Goal: Ask a question

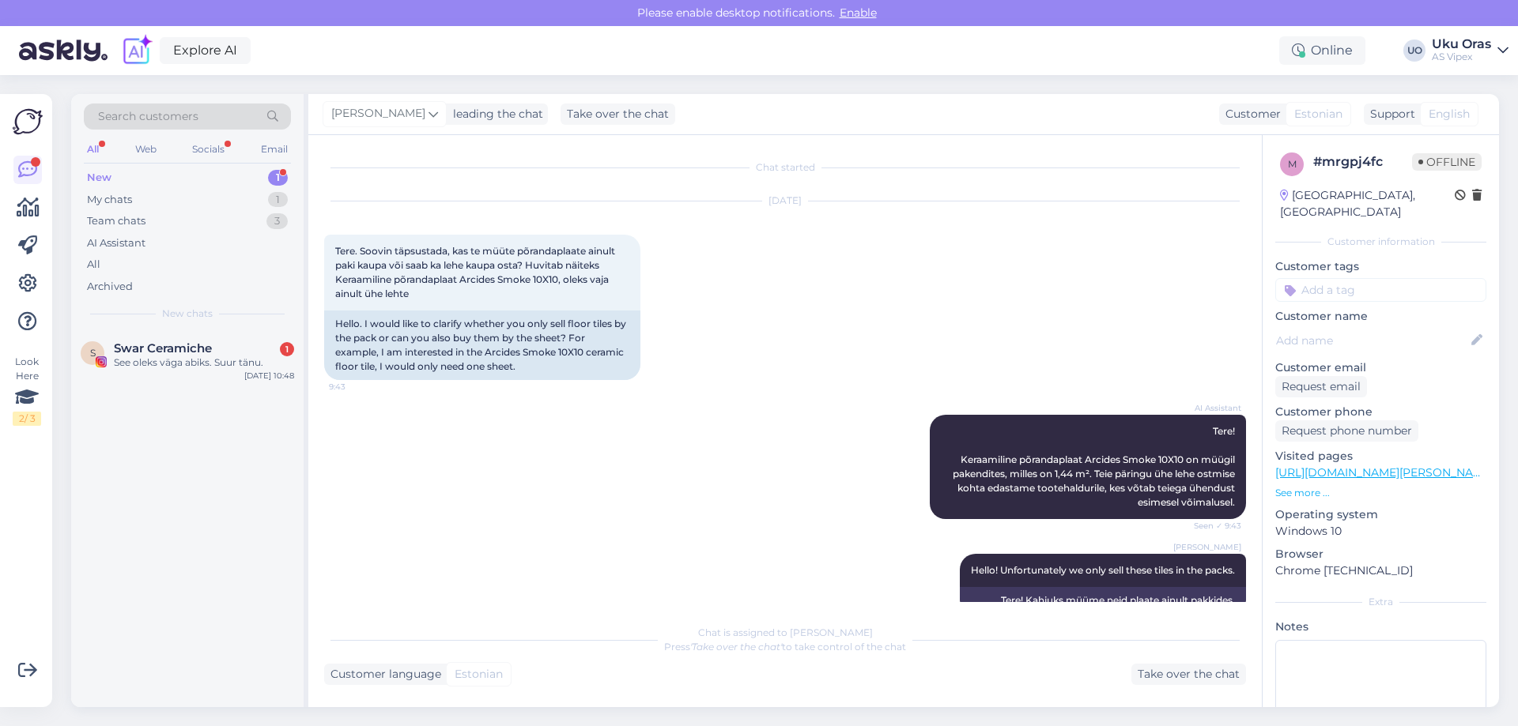
click at [157, 177] on div "New 1" at bounding box center [187, 178] width 207 height 22
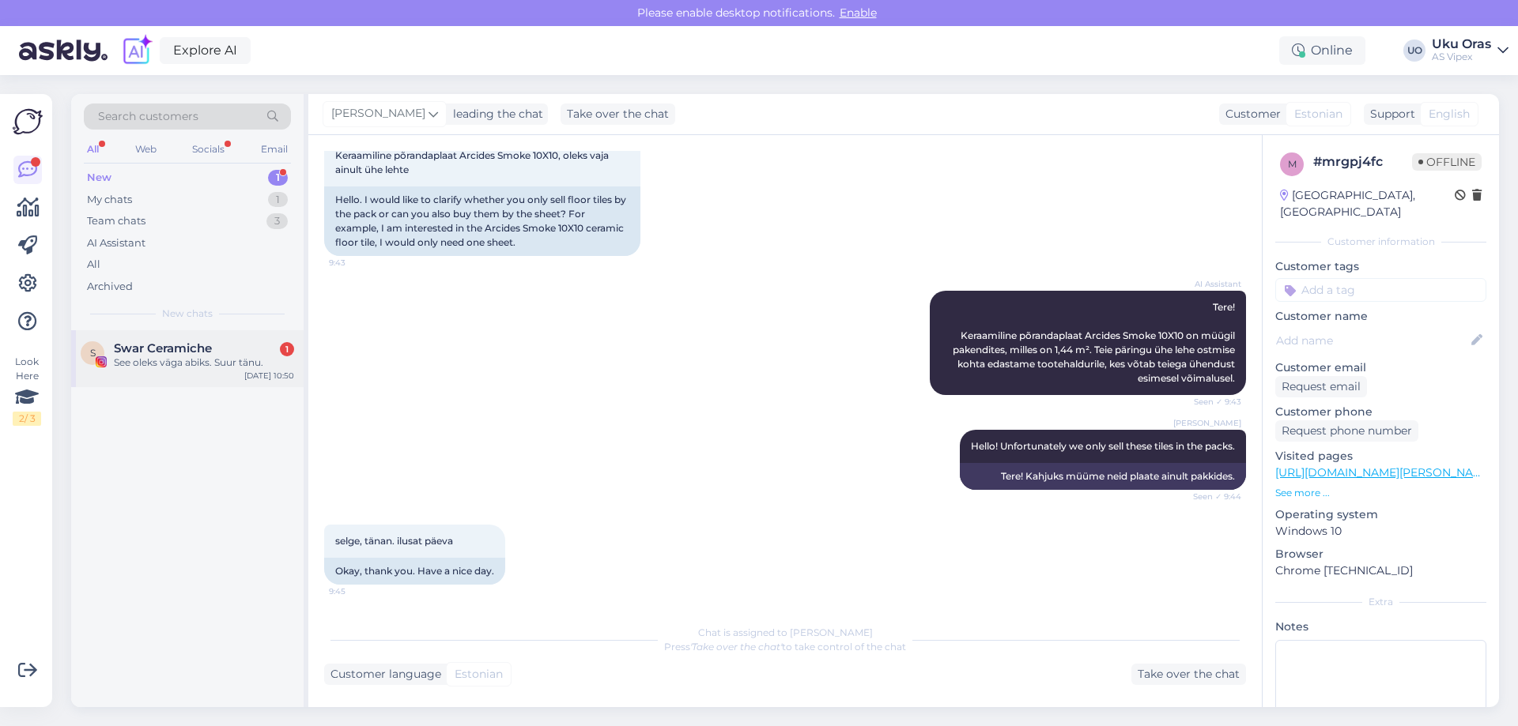
click at [170, 355] on span "Swar Ceramiche" at bounding box center [163, 348] width 98 height 14
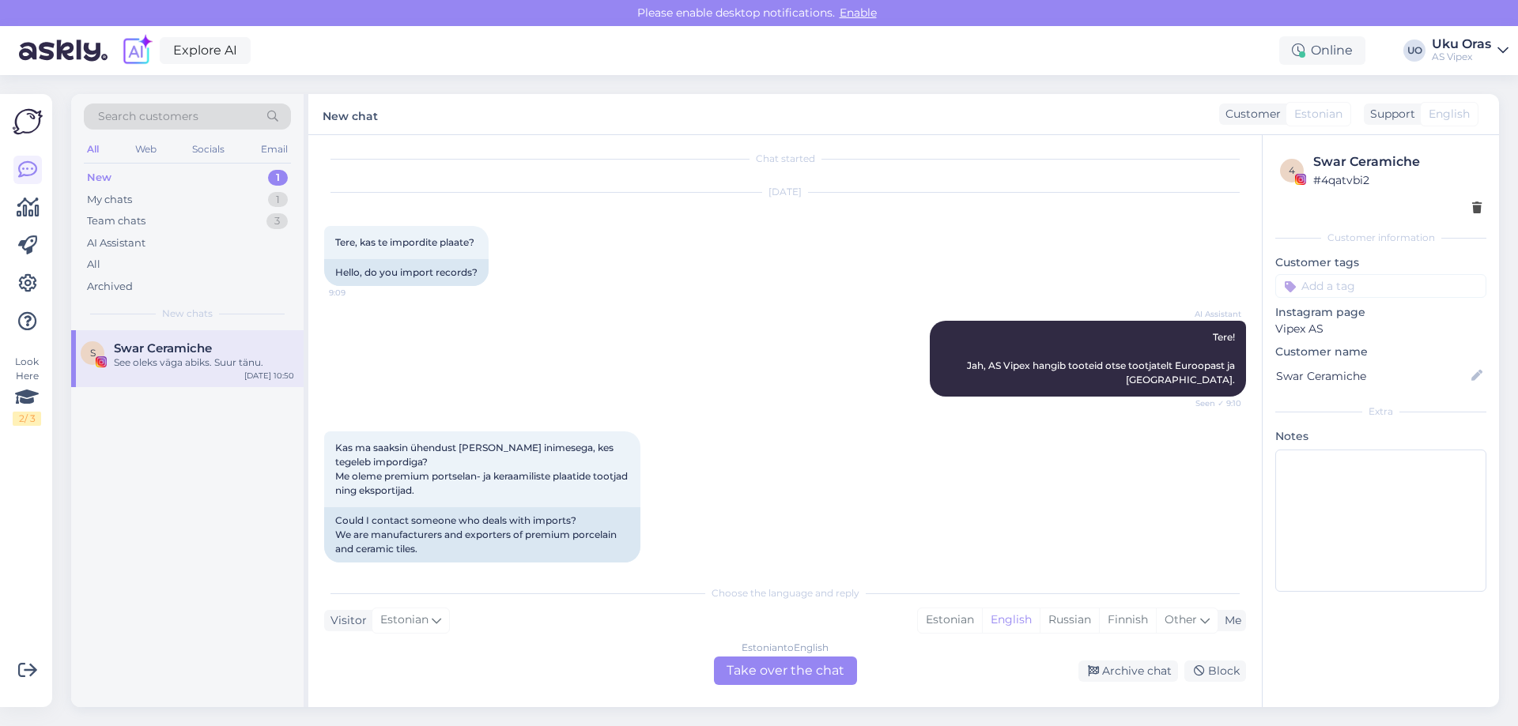
scroll to position [0, 0]
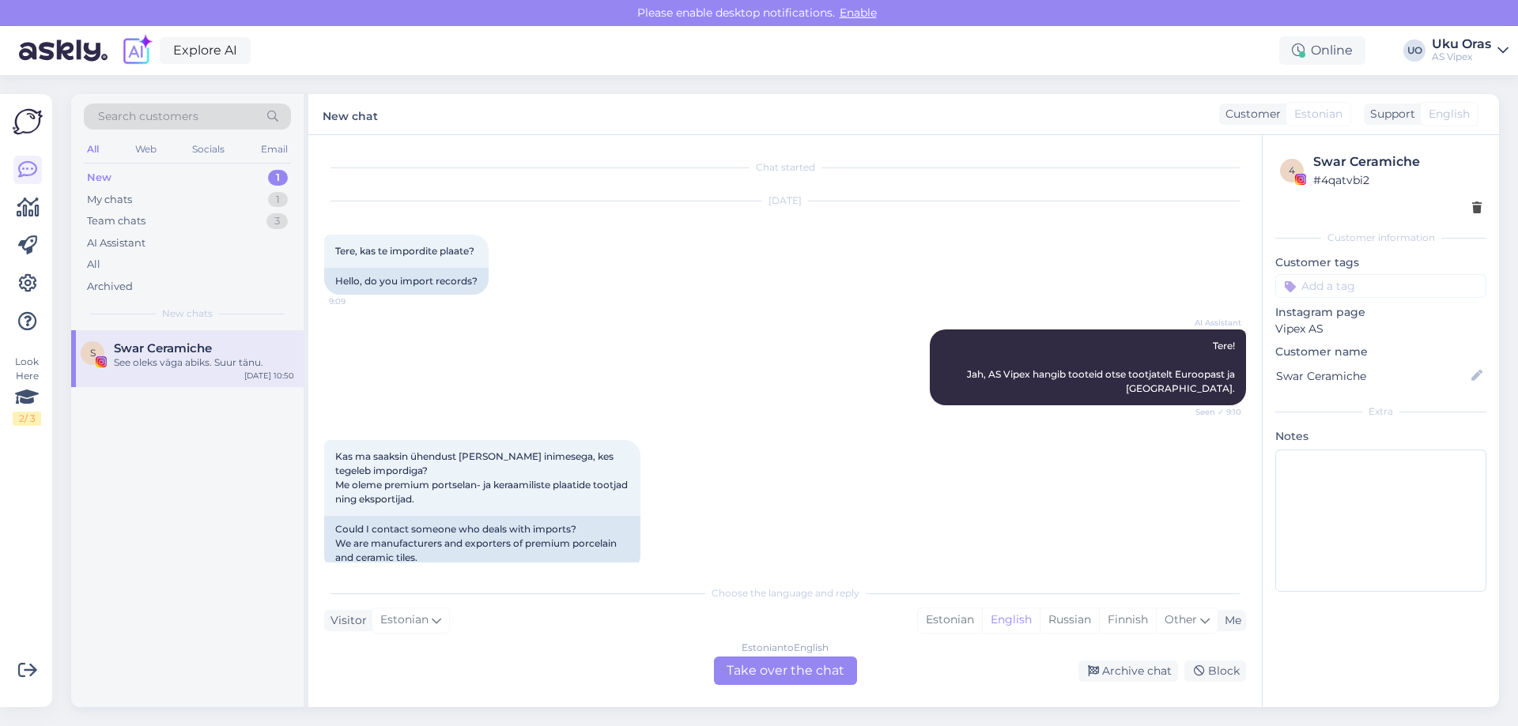
drag, startPoint x: 730, startPoint y: 338, endPoint x: 692, endPoint y: 180, distance: 161.8
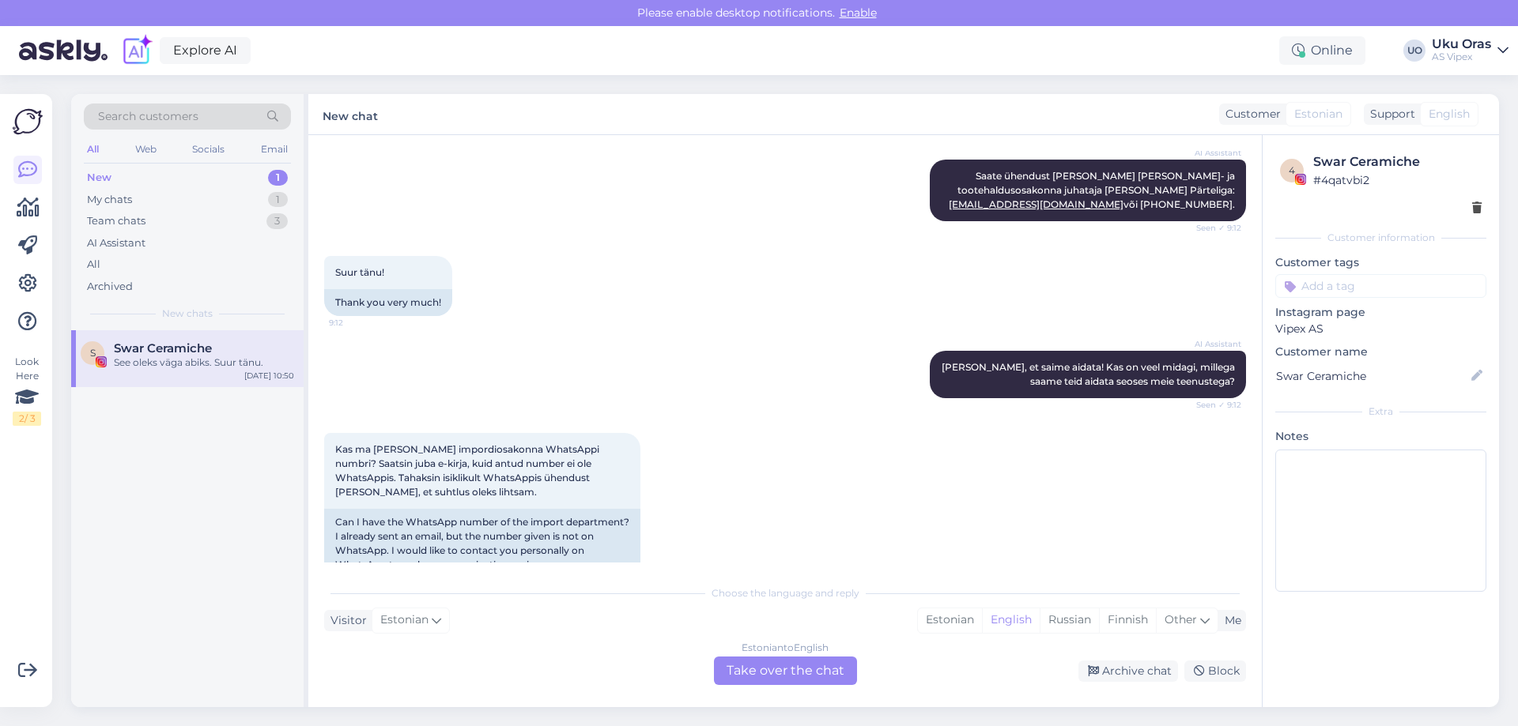
scroll to position [474, 0]
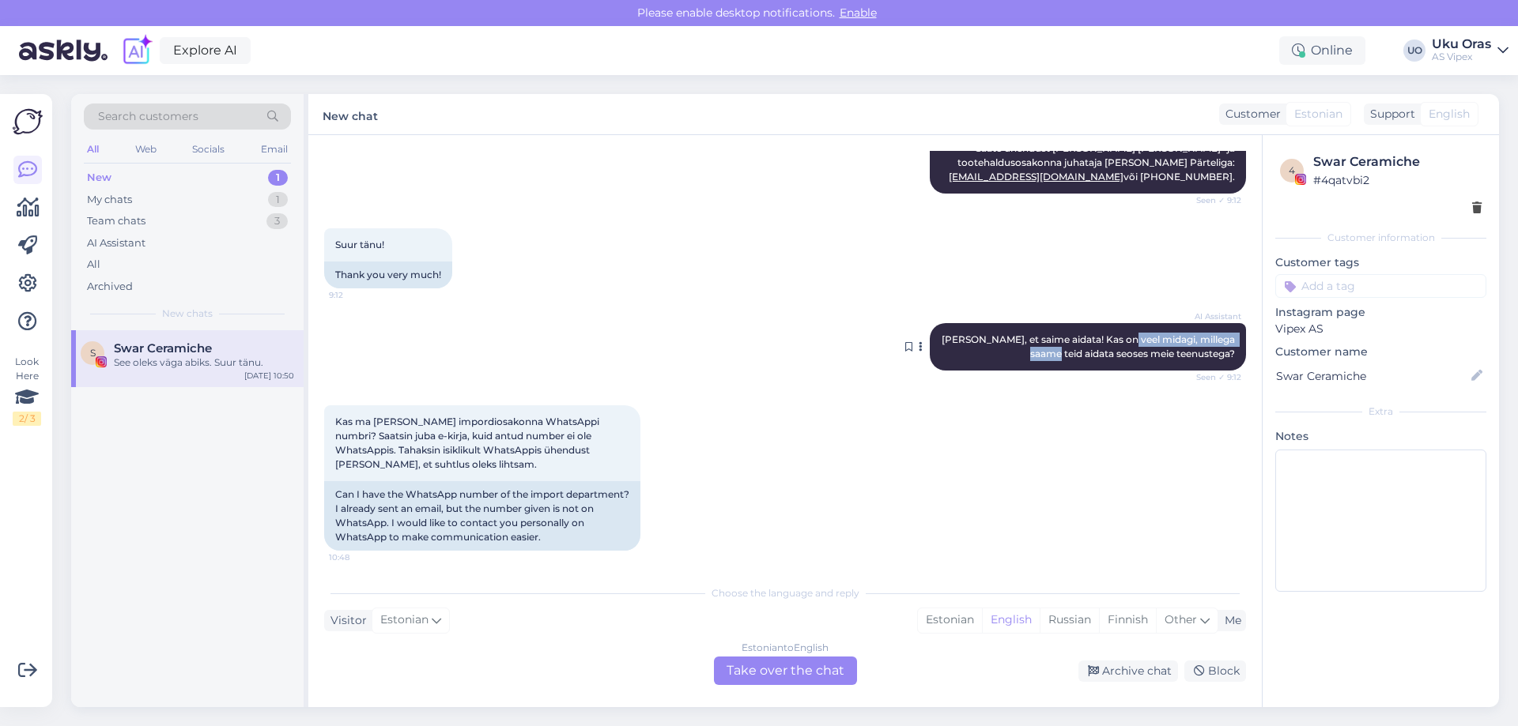
drag, startPoint x: 1146, startPoint y: 341, endPoint x: 1076, endPoint y: 364, distance: 74.2
click at [1068, 360] on div "AI Assistant [PERSON_NAME], et saime aidata! Kas on veel midagi, millega saame …" at bounding box center [1088, 346] width 316 height 47
click at [1075, 402] on div "Kas ma [PERSON_NAME] impordiosakonna WhatsAppi numbri? Saatsin juba e-kirja, ku…" at bounding box center [785, 478] width 922 height 180
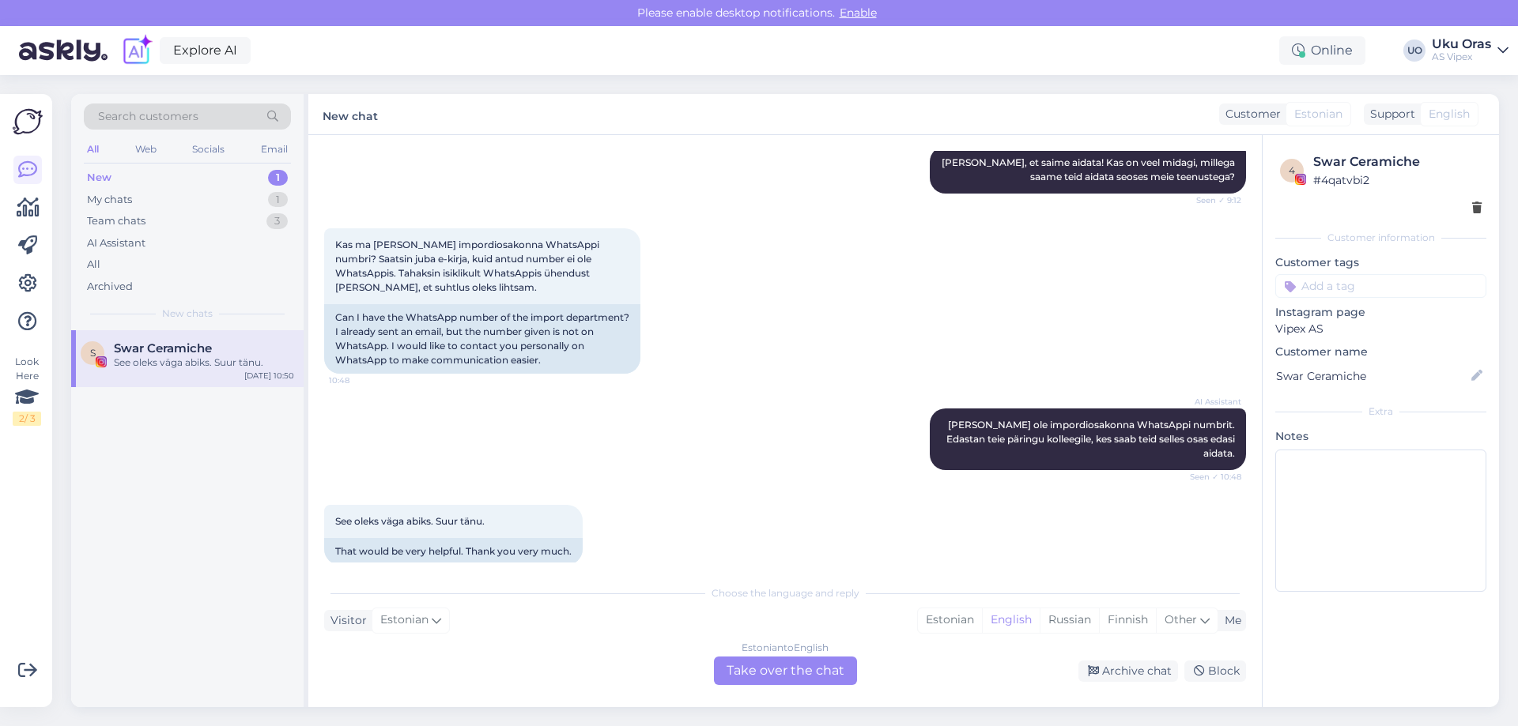
scroll to position [657, 0]
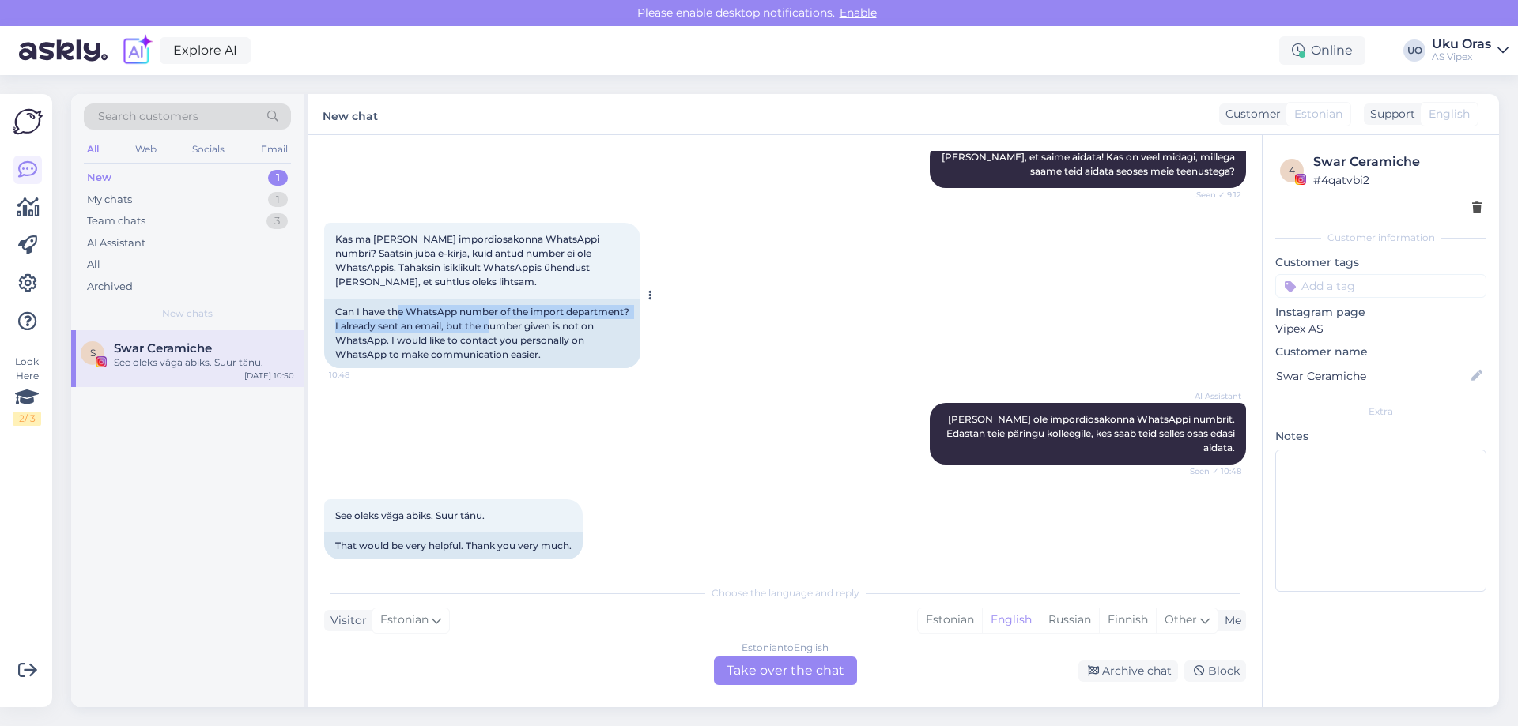
drag, startPoint x: 399, startPoint y: 314, endPoint x: 558, endPoint y: 329, distance: 159.6
click at [558, 329] on div "Can I have the WhatsApp number of the import department? I already sent an emai…" at bounding box center [482, 334] width 316 height 70
drag, startPoint x: 558, startPoint y: 329, endPoint x: 575, endPoint y: 344, distance: 23.0
click at [560, 329] on div "Can I have the WhatsApp number of the import department? I already sent an emai…" at bounding box center [482, 334] width 316 height 70
click at [564, 339] on div "Can I have the WhatsApp number of the import department? I already sent an emai…" at bounding box center [482, 334] width 316 height 70
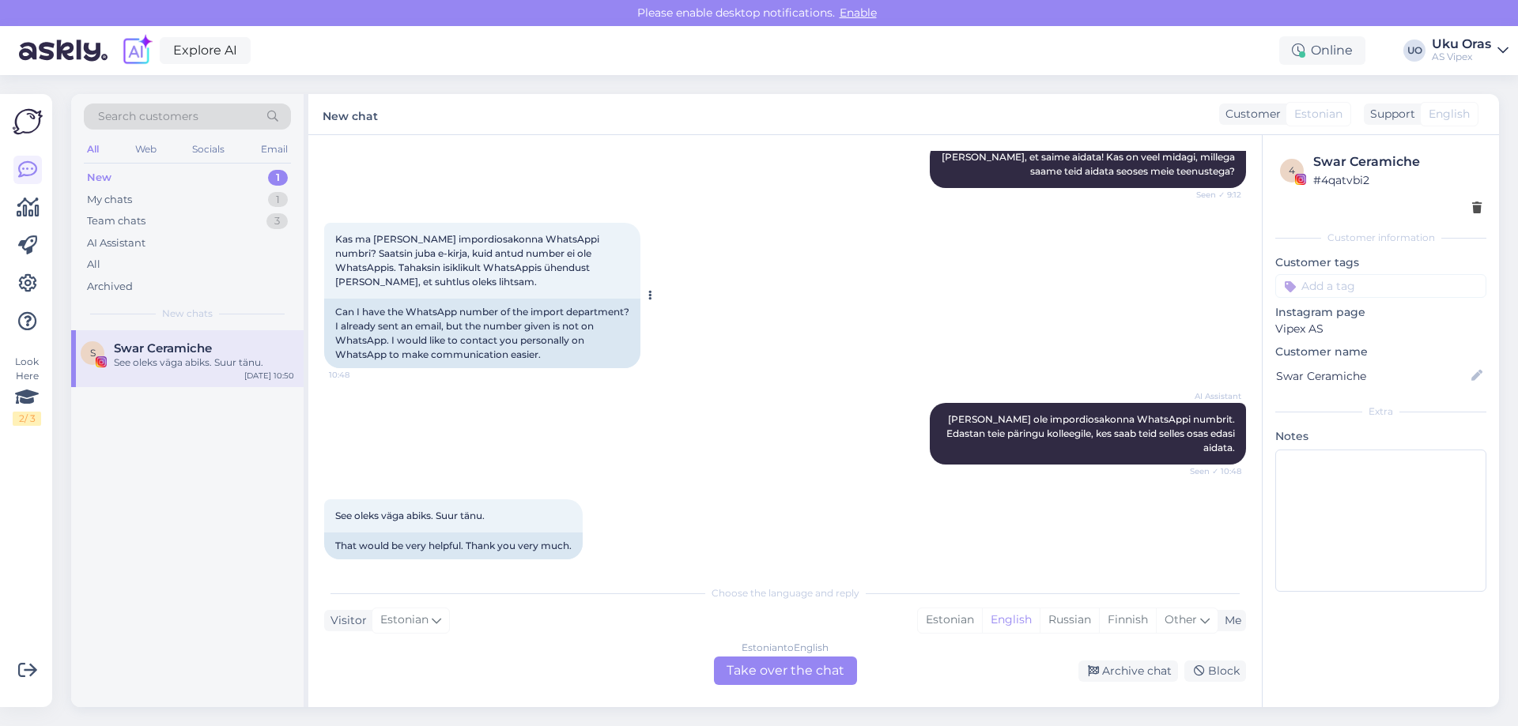
click at [450, 325] on div "Can I have the WhatsApp number of the import department? I already sent an emai…" at bounding box center [482, 334] width 316 height 70
drag, startPoint x: 410, startPoint y: 326, endPoint x: 575, endPoint y: 326, distance: 164.4
click at [575, 326] on div "Can I have the WhatsApp number of the import department? I already sent an emai…" at bounding box center [482, 334] width 316 height 70
drag, startPoint x: 615, startPoint y: 338, endPoint x: 575, endPoint y: 345, distance: 40.3
click at [607, 338] on div "Can I have the WhatsApp number of the import department? I already sent an emai…" at bounding box center [482, 334] width 316 height 70
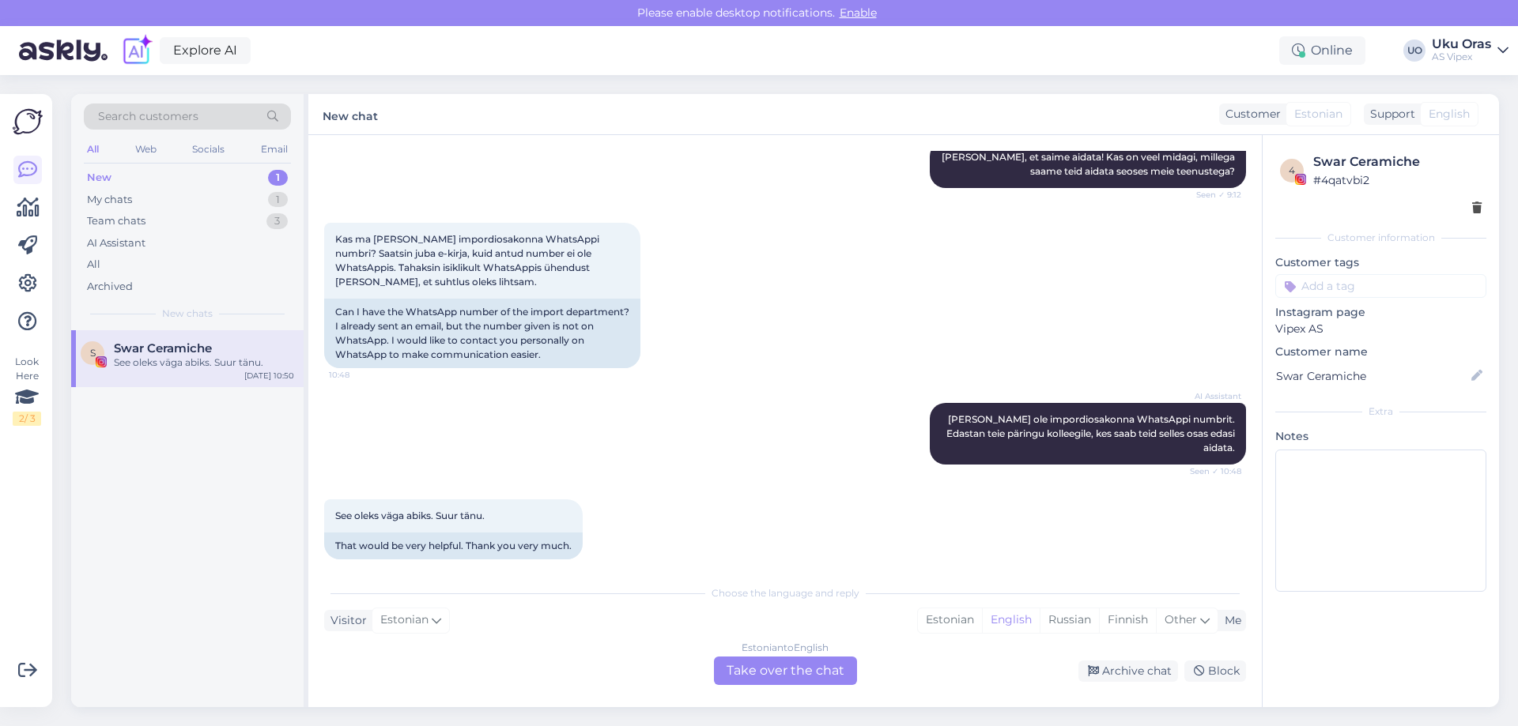
click at [876, 393] on div "AI Assistant [PERSON_NAME] ole impordiosakonna WhatsAppi numbrit. Edastan teie …" at bounding box center [785, 434] width 922 height 96
click at [1377, 160] on div "Swar Ceramiche" at bounding box center [1397, 162] width 168 height 19
copy div "Swar Ceramiche"
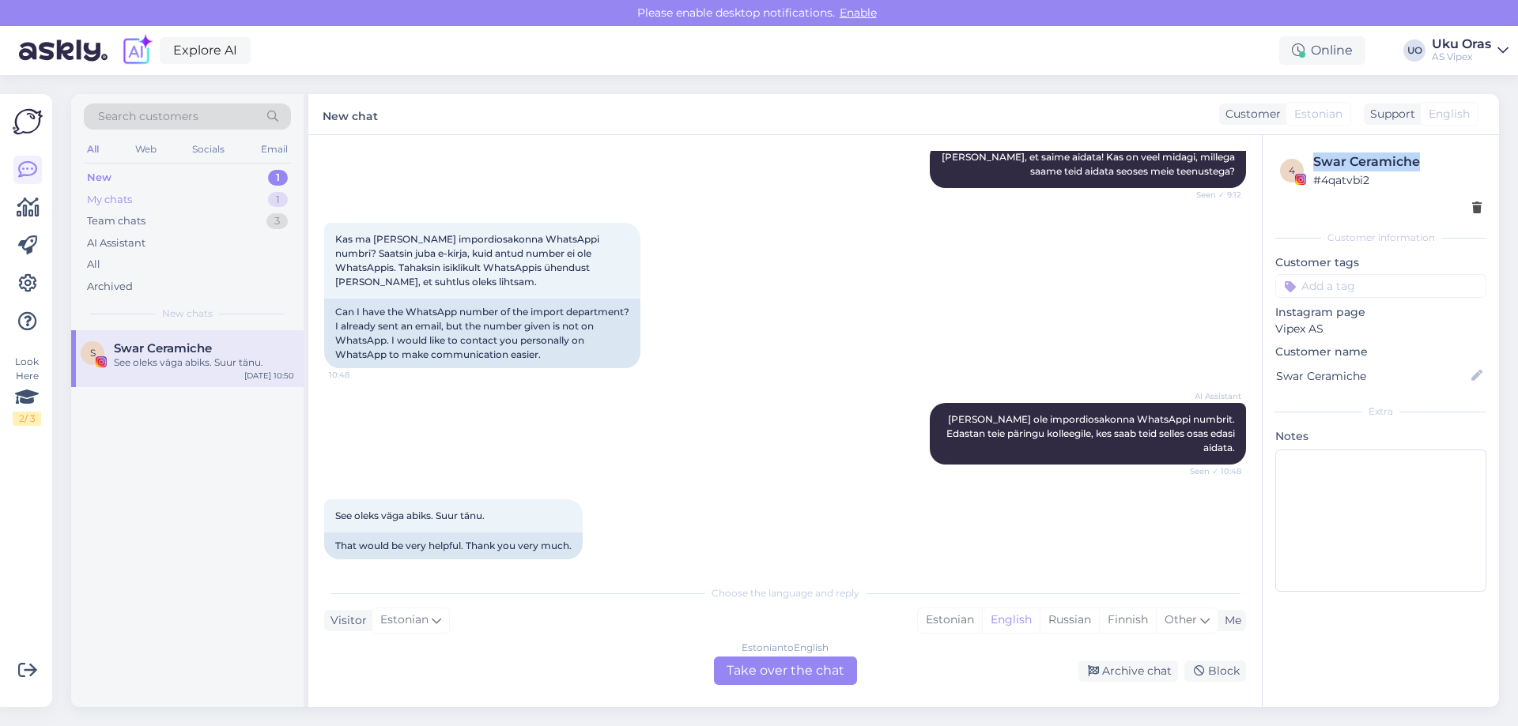
click at [118, 199] on div "My chats" at bounding box center [109, 200] width 45 height 16
click at [150, 219] on div "Team chats 3" at bounding box center [187, 221] width 207 height 22
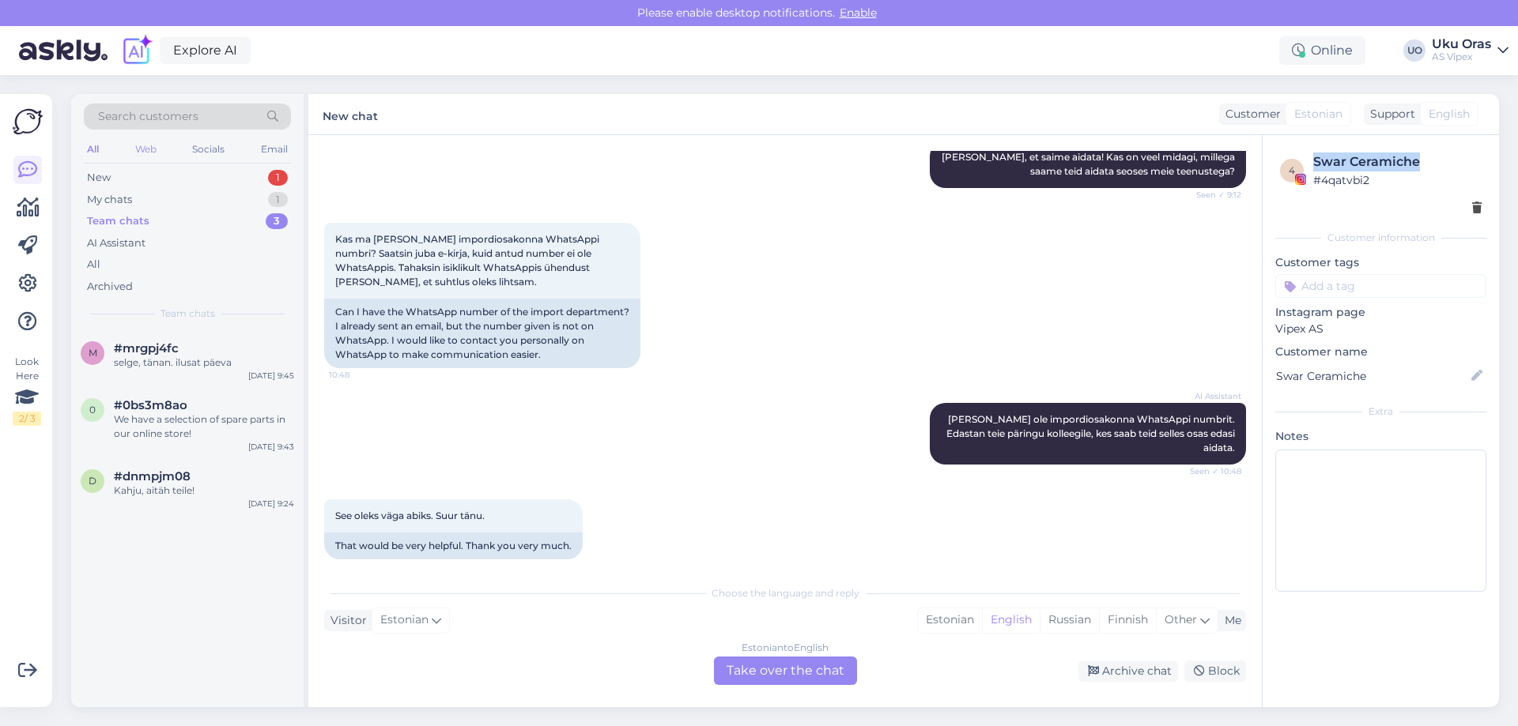
click at [143, 159] on div "Web" at bounding box center [146, 149] width 28 height 21
click at [139, 182] on div "New 0" at bounding box center [187, 178] width 207 height 22
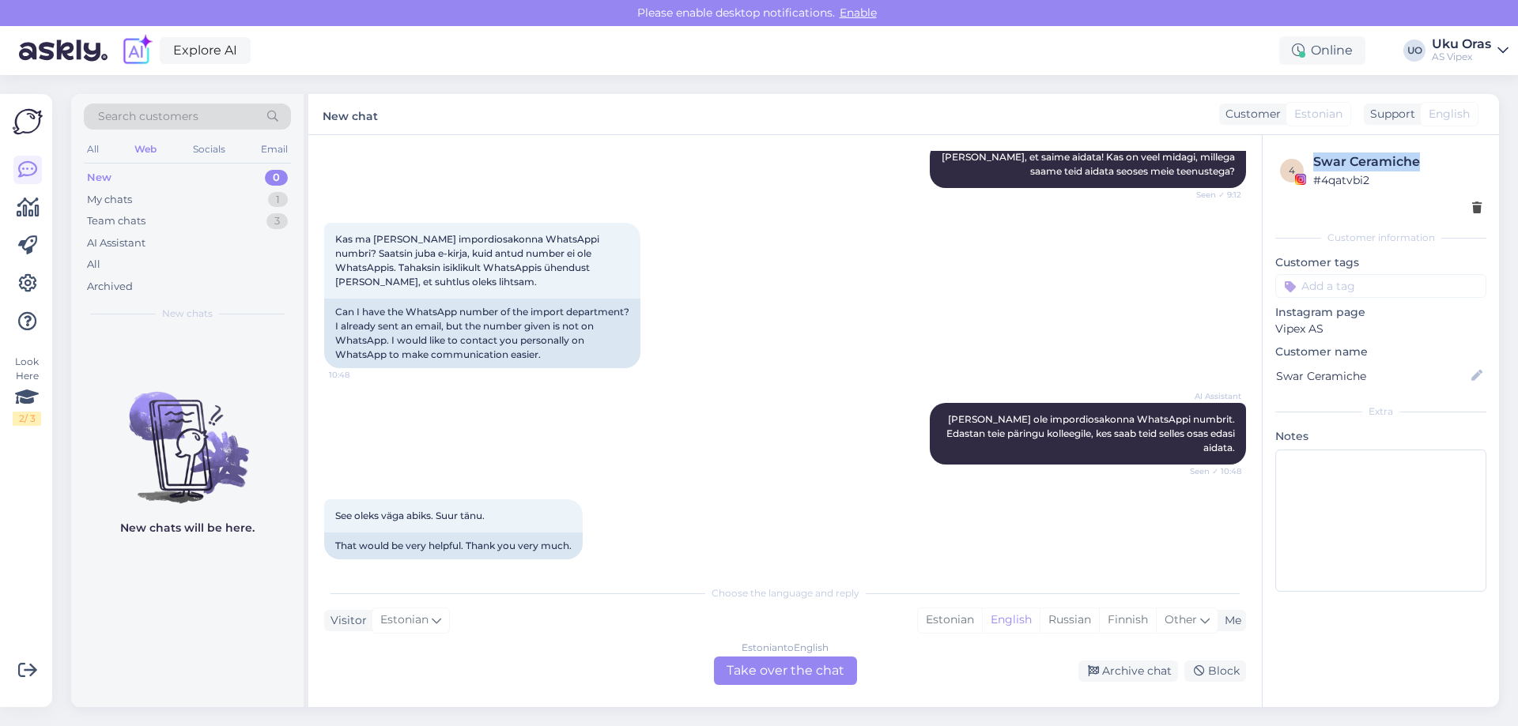
click at [156, 179] on div "New 0" at bounding box center [187, 178] width 207 height 22
